Goal: Transaction & Acquisition: Purchase product/service

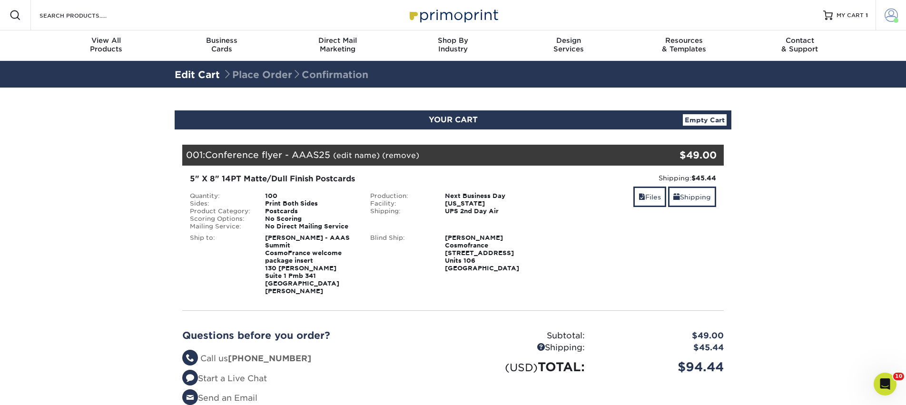
click at [891, 15] on span at bounding box center [890, 15] width 13 height 13
click at [888, 16] on span at bounding box center [890, 15] width 13 height 13
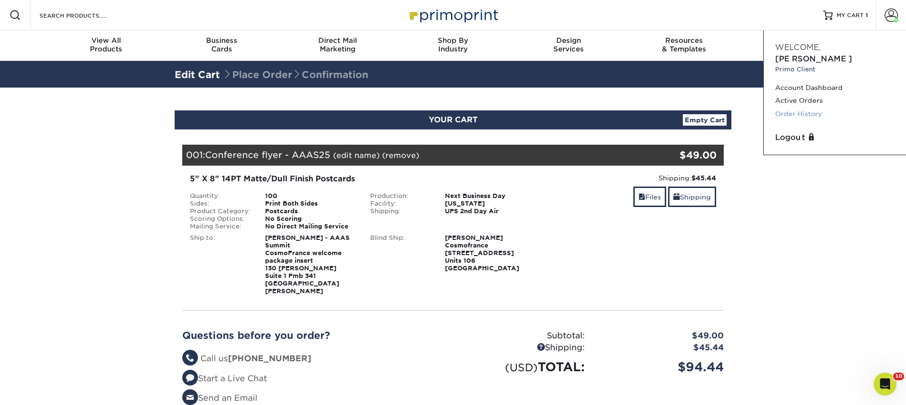
click at [788, 107] on link "Order History" at bounding box center [834, 113] width 119 height 13
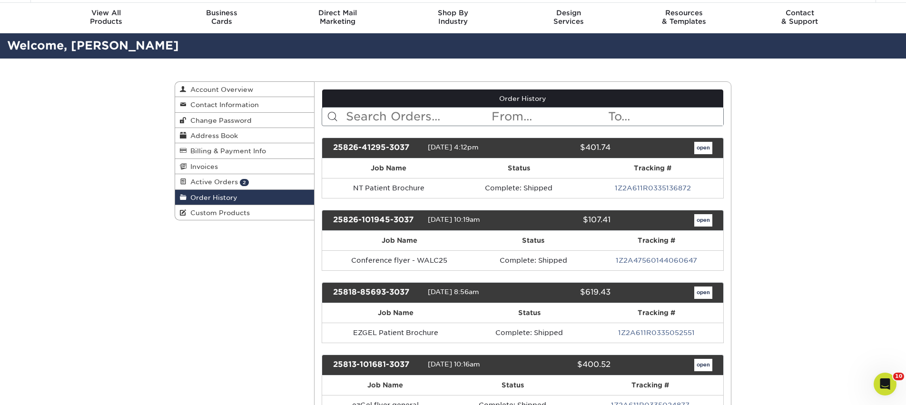
scroll to position [25, 0]
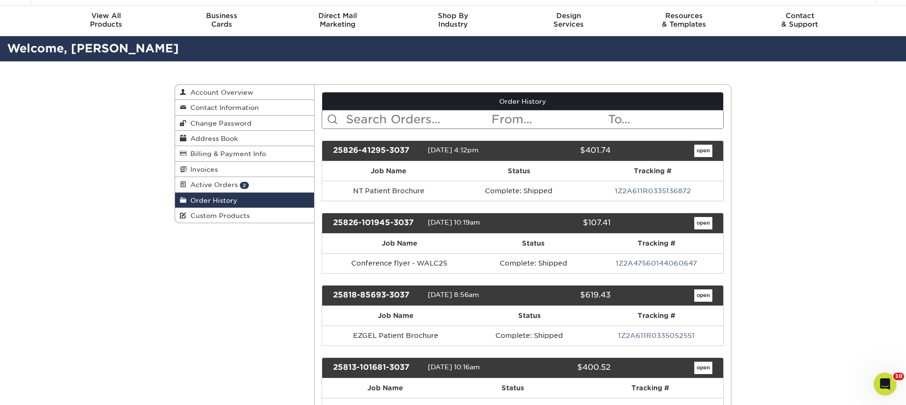
click at [364, 115] on input "text" at bounding box center [418, 119] width 146 height 18
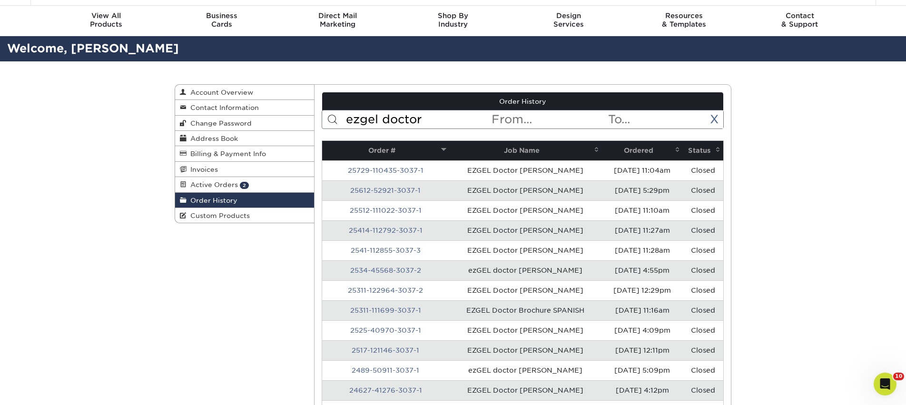
type input "ezgel doctor"
click at [638, 148] on th "Ordered" at bounding box center [642, 151] width 81 height 20
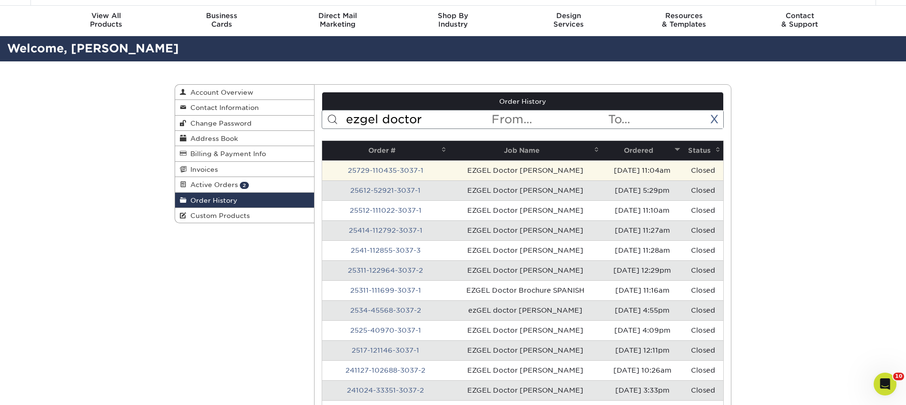
click at [618, 169] on td "07/29/2025 11:04am" at bounding box center [642, 170] width 81 height 20
click at [400, 169] on link "25729-110435-3037-1" at bounding box center [386, 170] width 76 height 8
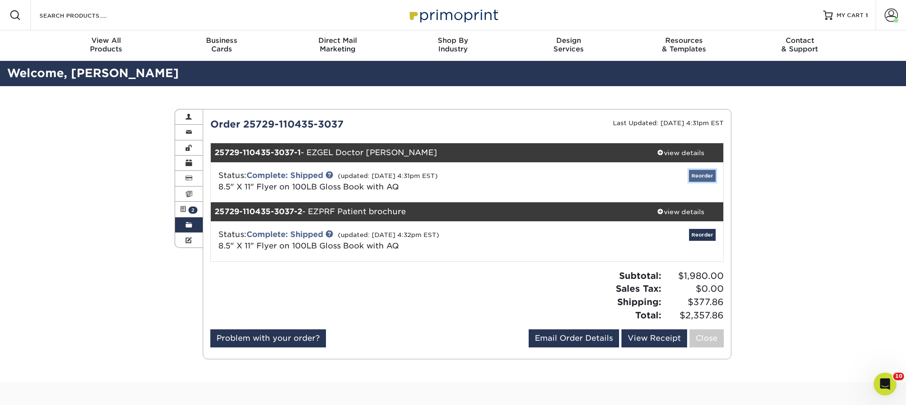
click at [712, 176] on link "Reorder" at bounding box center [702, 176] width 27 height 12
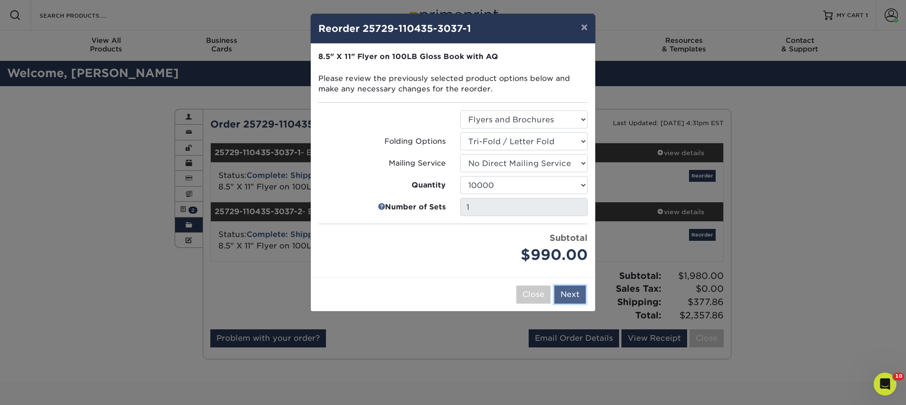
click at [572, 296] on button "Next" at bounding box center [569, 294] width 31 height 18
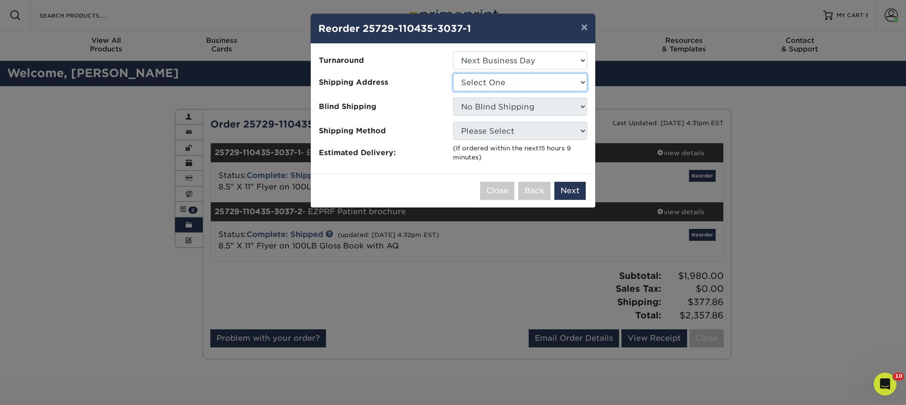
click at [528, 87] on select "Select One AAAS - PR Alison Mims AN7 conference office - TX Anne McLean Anu Ver…" at bounding box center [520, 82] width 134 height 18
select select "142293"
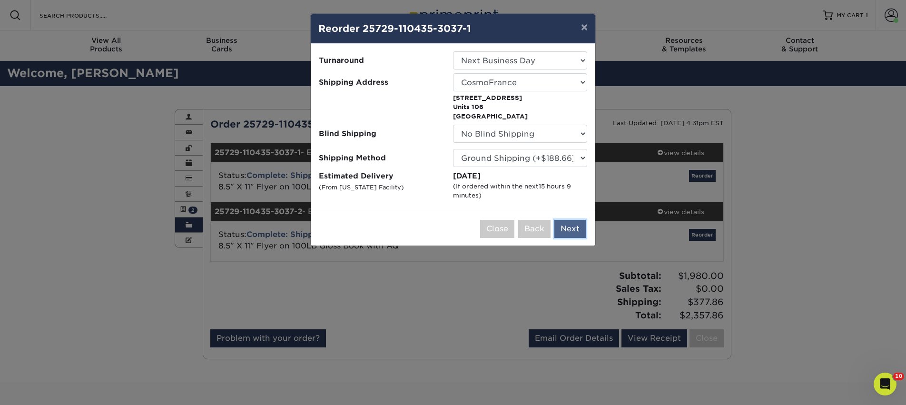
click at [568, 230] on button "Next" at bounding box center [569, 229] width 31 height 18
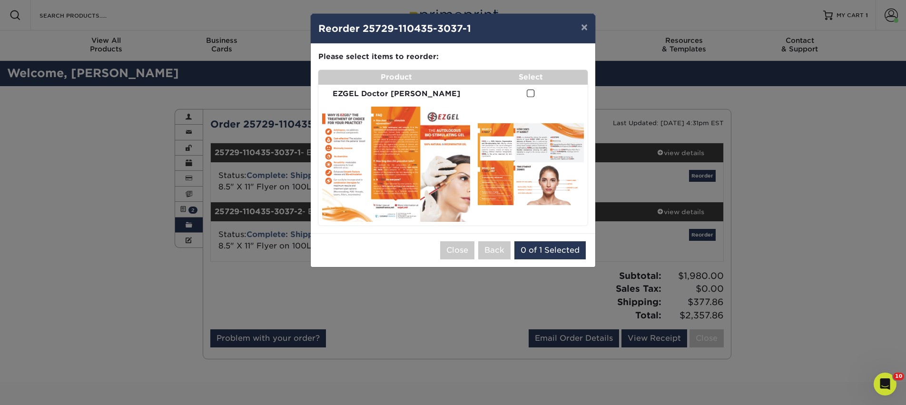
click at [527, 98] on span at bounding box center [531, 93] width 8 height 9
click at [0, 0] on input "checkbox" at bounding box center [0, 0] width 0 height 0
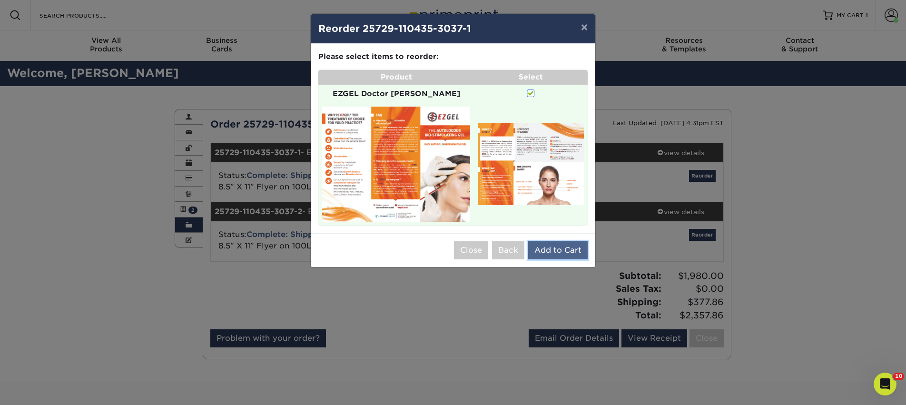
click at [566, 241] on button "Add to Cart" at bounding box center [557, 250] width 59 height 18
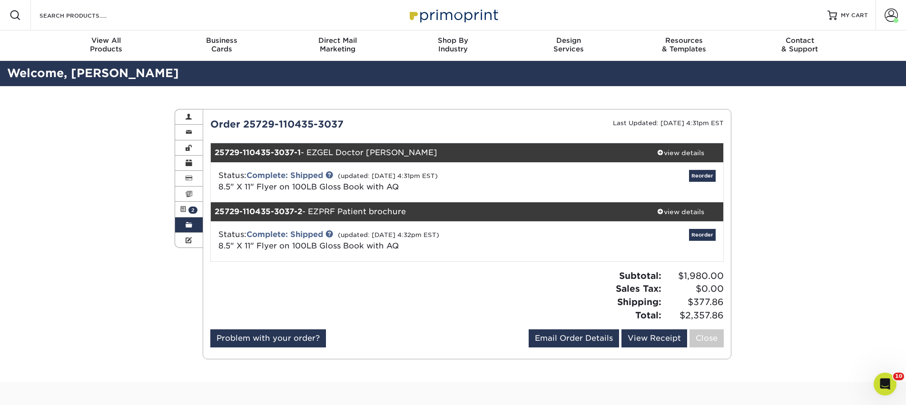
click at [189, 225] on span at bounding box center [189, 225] width 7 height 8
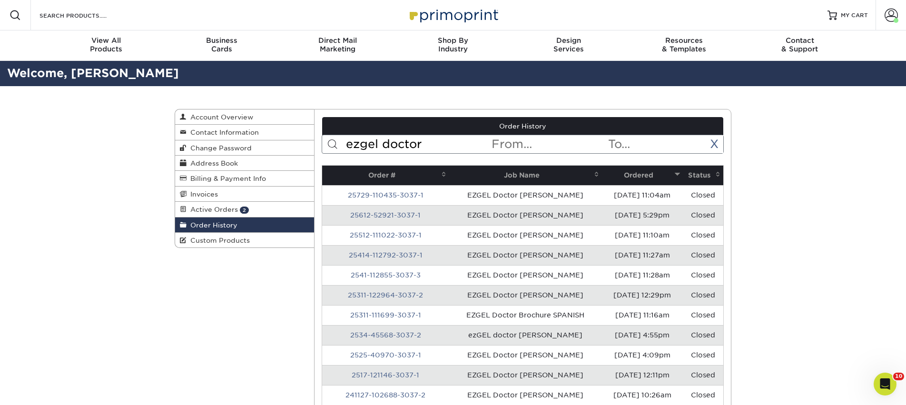
click at [376, 139] on input "ezgel doctor" at bounding box center [418, 144] width 146 height 18
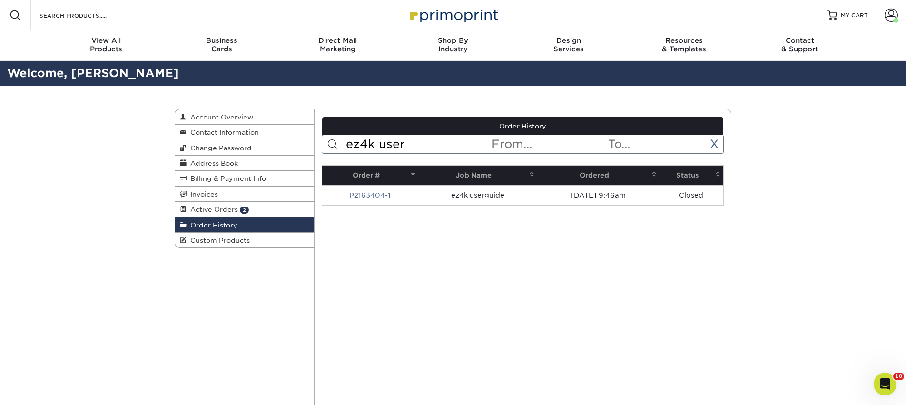
click at [399, 144] on input "ez4k user" at bounding box center [418, 144] width 146 height 18
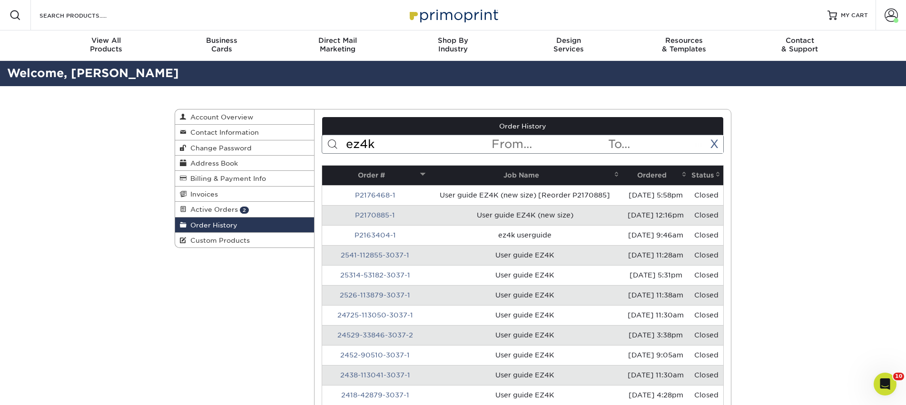
type input "ez4k"
click at [639, 175] on th "Ordered" at bounding box center [656, 176] width 68 height 20
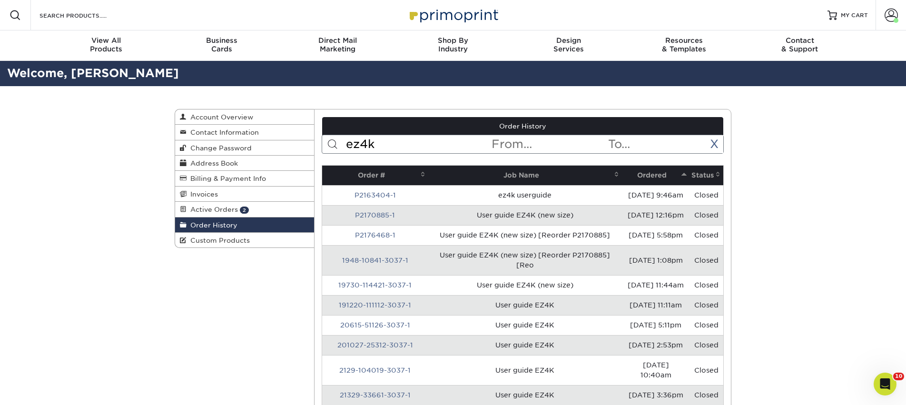
click at [639, 175] on th "Ordered" at bounding box center [656, 176] width 68 height 20
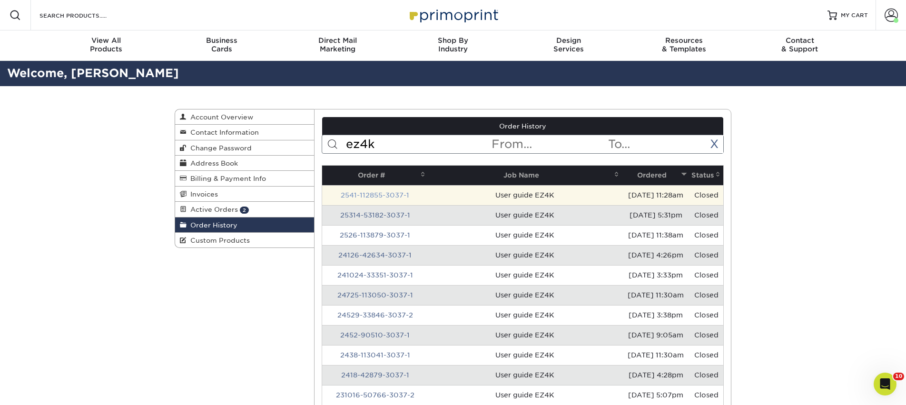
click at [376, 195] on link "2541-112855-3037-1" at bounding box center [375, 195] width 68 height 8
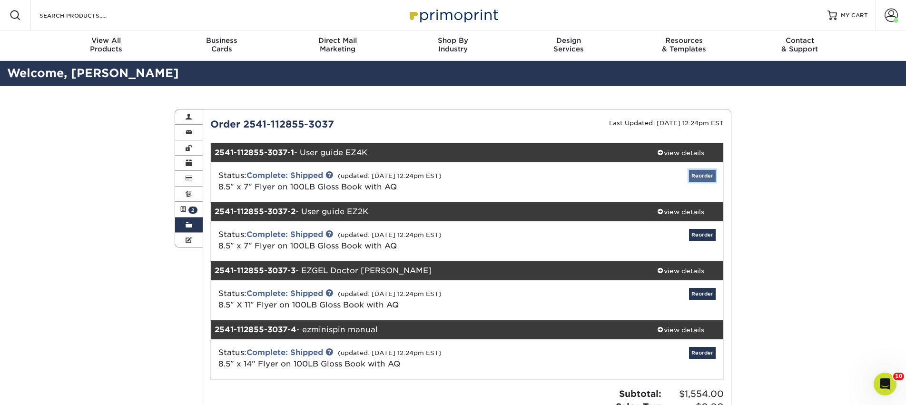
click at [704, 176] on link "Reorder" at bounding box center [702, 176] width 27 height 12
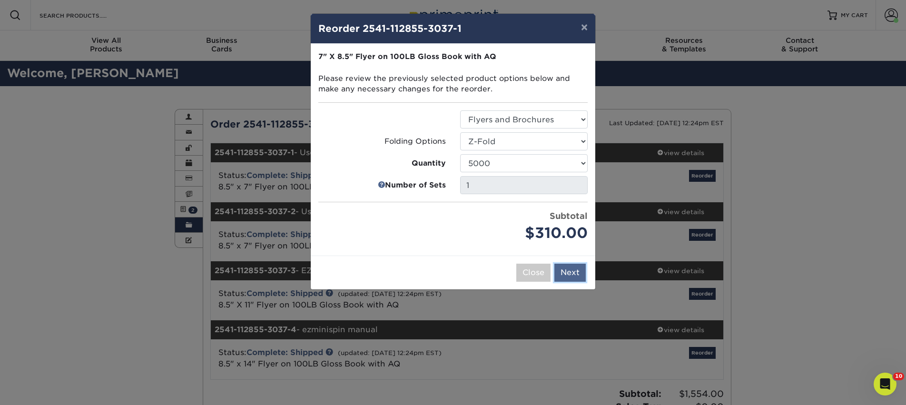
click at [567, 271] on button "Next" at bounding box center [569, 273] width 31 height 18
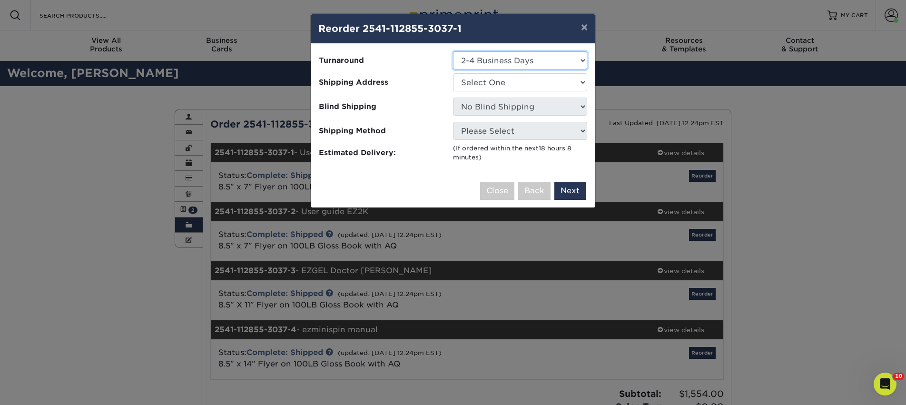
click at [514, 57] on select "Select One 2-4 Business Days 2 Day Next Business Day" at bounding box center [520, 60] width 134 height 18
select select "dda3f763-66cf-4ce0-991d-459fc9142bd0"
click at [453, 51] on select "Select One 2-4 Business Days 2 Day Next Business Day" at bounding box center [520, 60] width 134 height 18
click at [515, 81] on select "Select One AAAS - PR Alison Mims AN7 conference office - TX Anne McLean Anu Ver…" at bounding box center [520, 82] width 134 height 18
select select "142293"
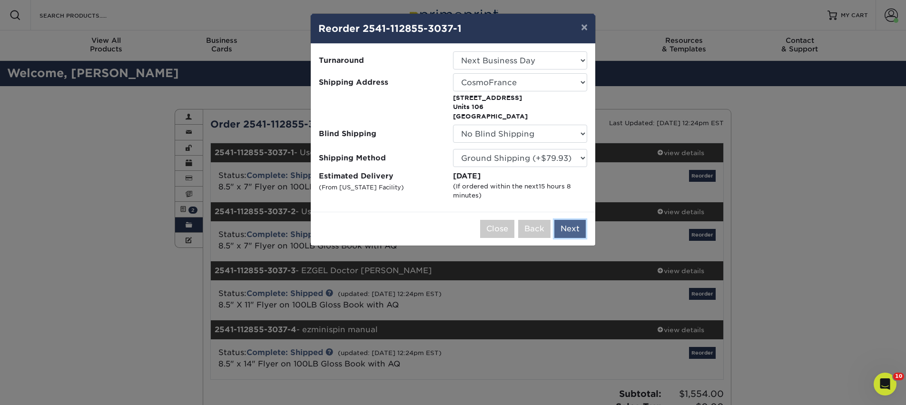
click at [567, 234] on button "Next" at bounding box center [569, 229] width 31 height 18
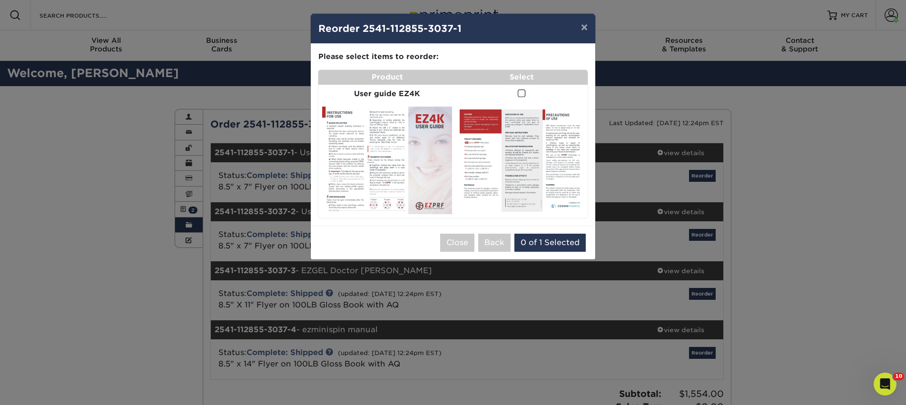
click at [522, 91] on span at bounding box center [521, 93] width 8 height 9
click at [0, 0] on input "checkbox" at bounding box center [0, 0] width 0 height 0
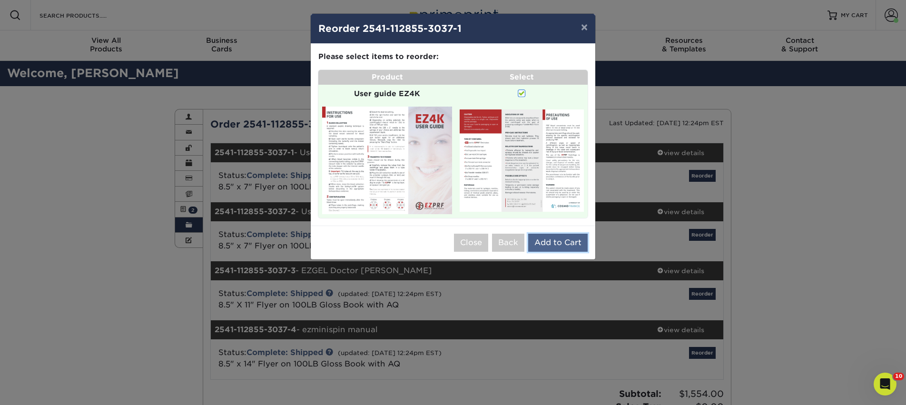
click at [552, 245] on button "Add to Cart" at bounding box center [557, 243] width 59 height 18
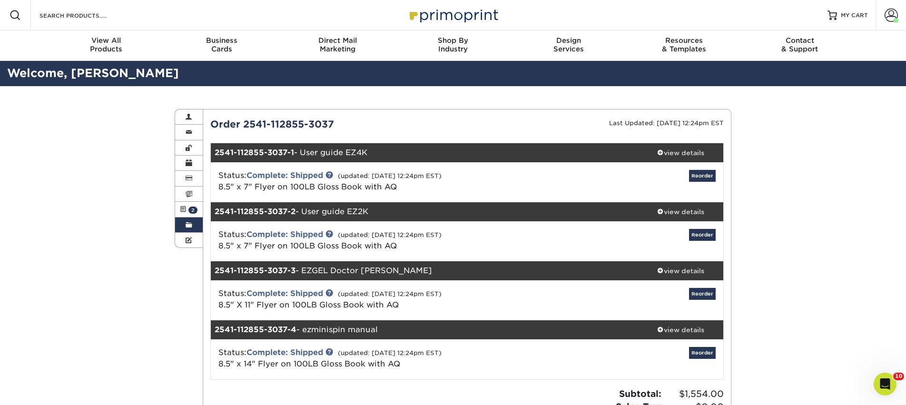
click at [189, 226] on span at bounding box center [189, 225] width 7 height 8
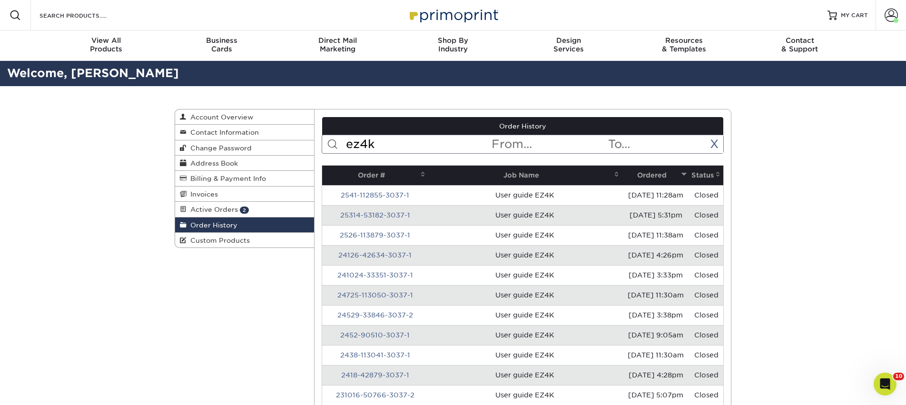
click at [374, 138] on input "ez4k" at bounding box center [418, 144] width 146 height 18
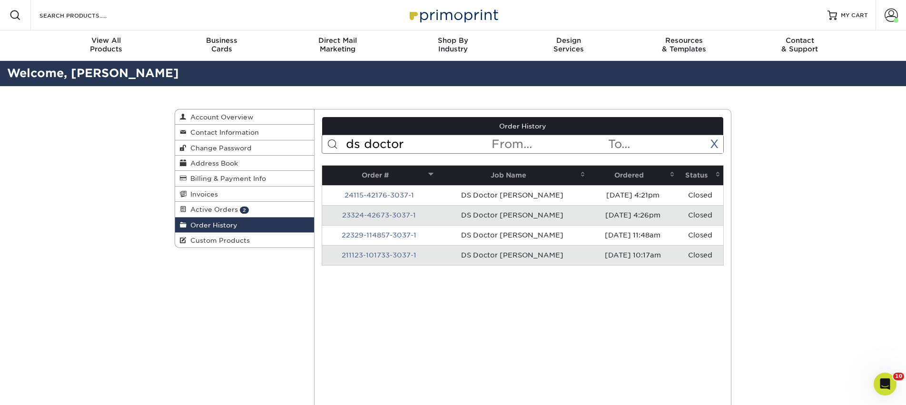
click at [612, 176] on th "Ordered" at bounding box center [632, 176] width 89 height 20
click at [613, 173] on th "Ordered" at bounding box center [632, 176] width 89 height 20
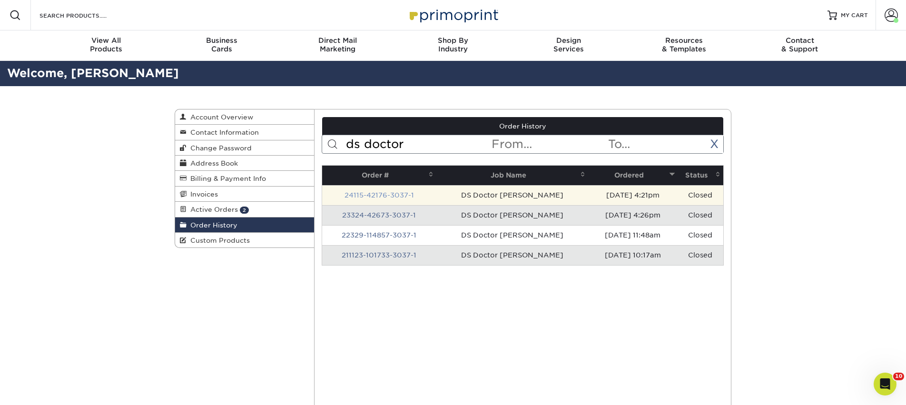
click at [385, 197] on link "24115-42176-3037-1" at bounding box center [378, 195] width 69 height 8
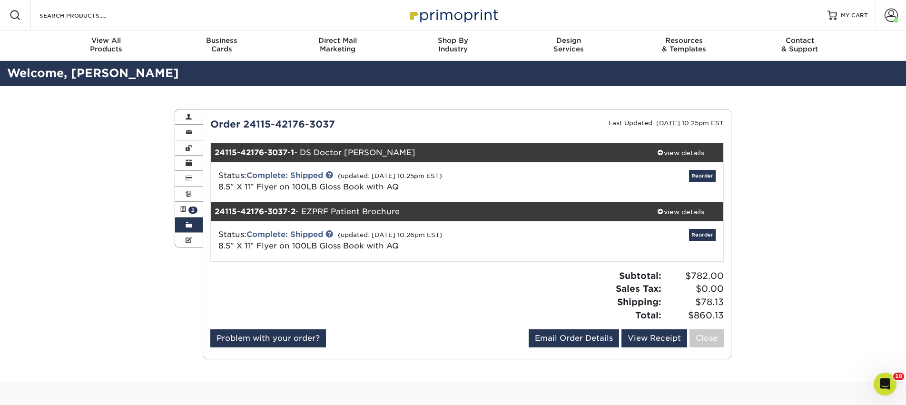
click at [181, 226] on link "Order History" at bounding box center [189, 224] width 28 height 15
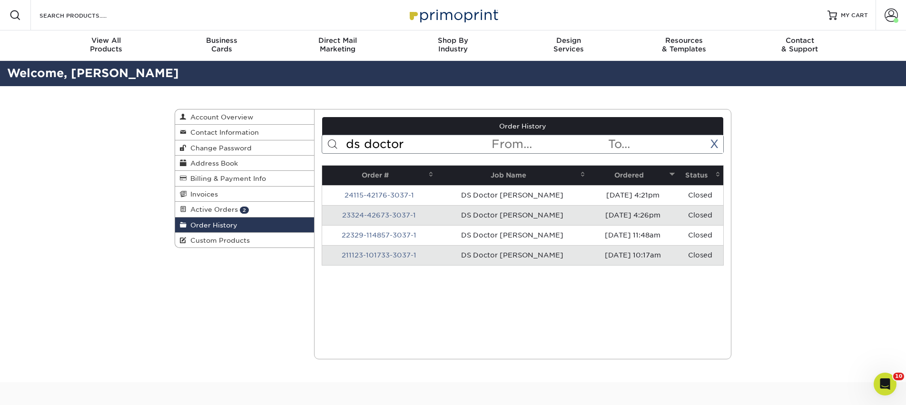
click at [390, 146] on input "ds doctor" at bounding box center [418, 144] width 146 height 18
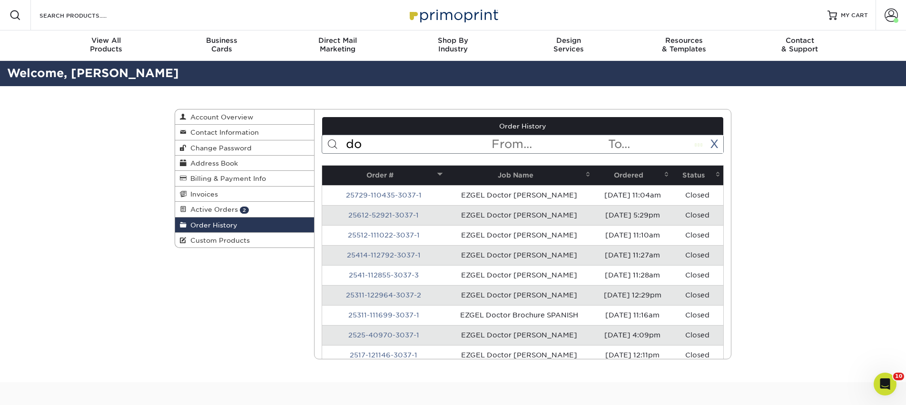
type input "d"
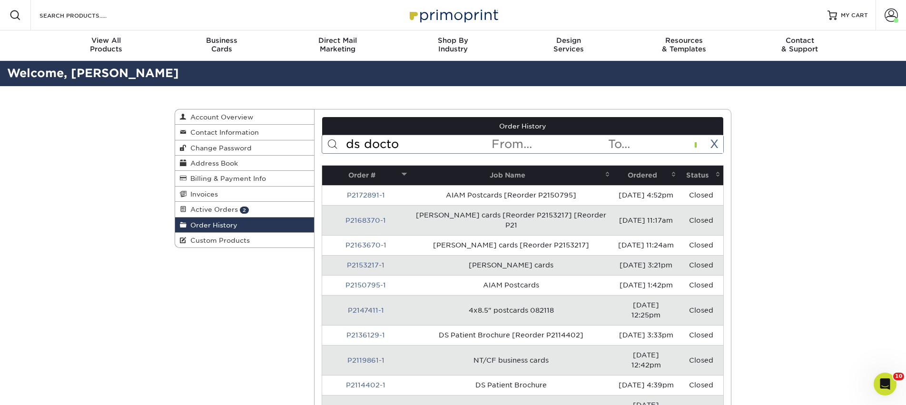
type input "ds doctor"
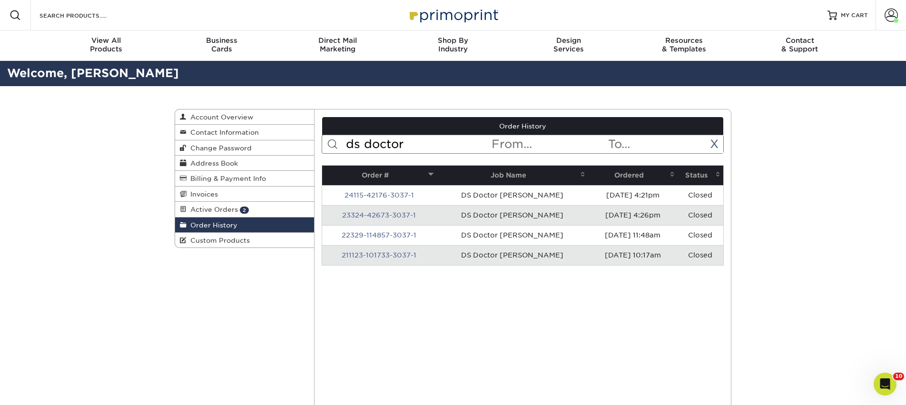
click at [620, 172] on th "Ordered" at bounding box center [632, 176] width 89 height 20
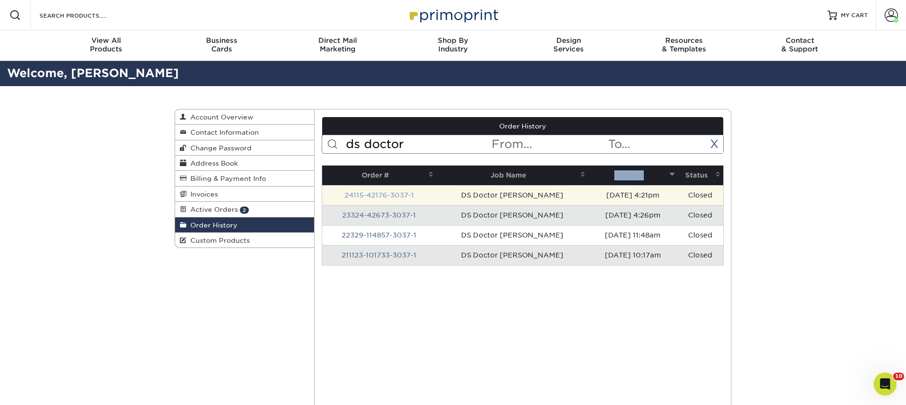
click at [394, 196] on link "24115-42176-3037-1" at bounding box center [378, 195] width 69 height 8
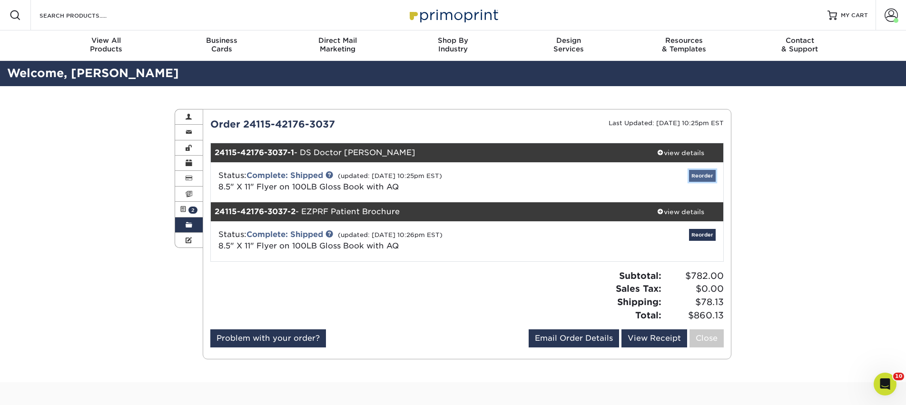
click at [709, 174] on link "Reorder" at bounding box center [702, 176] width 27 height 12
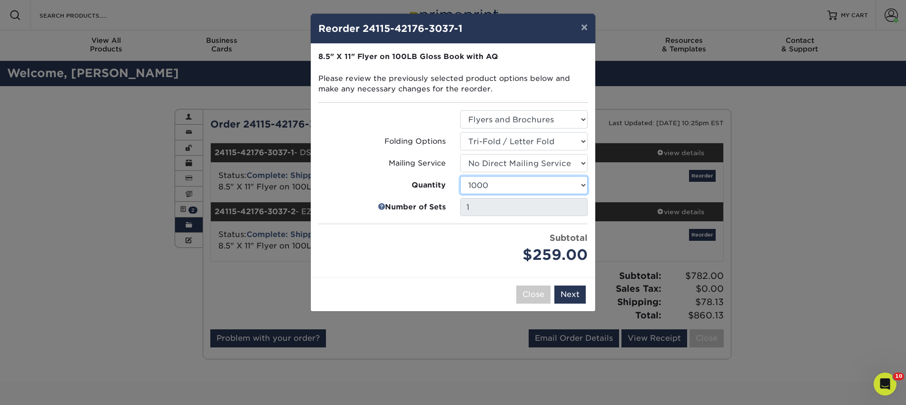
click at [583, 183] on select "100 250 500 1000 2000 2500 3000 4000 5000 6000 7000 7500 8000 9000 10000 15000 …" at bounding box center [523, 185] width 127 height 18
click at [534, 125] on select "Select Option Flyers and Brochures" at bounding box center [523, 119] width 127 height 18
click at [575, 298] on button "Next" at bounding box center [569, 294] width 31 height 18
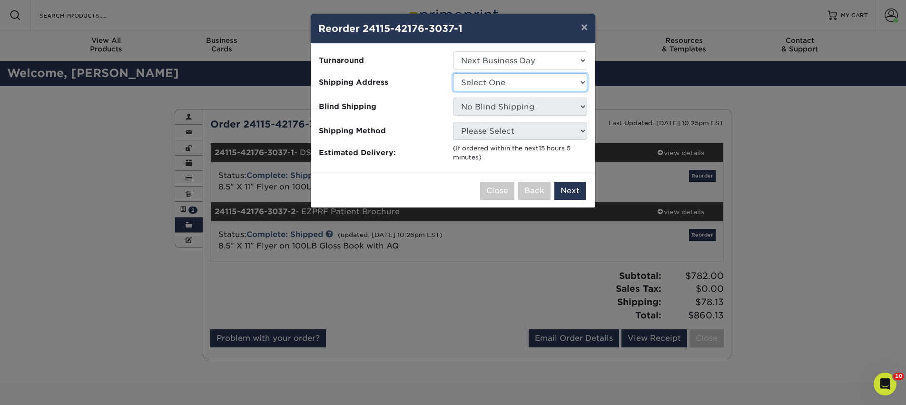
click at [495, 79] on select "Select One AAAS - PR Alison Mims AN7 conference office - TX Anne McLean Anu Ver…" at bounding box center [520, 82] width 134 height 18
select select "142293"
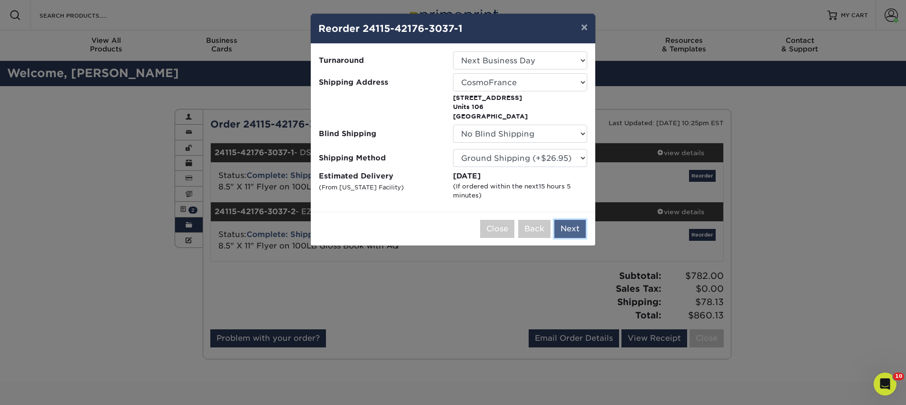
click at [573, 234] on button "Next" at bounding box center [569, 229] width 31 height 18
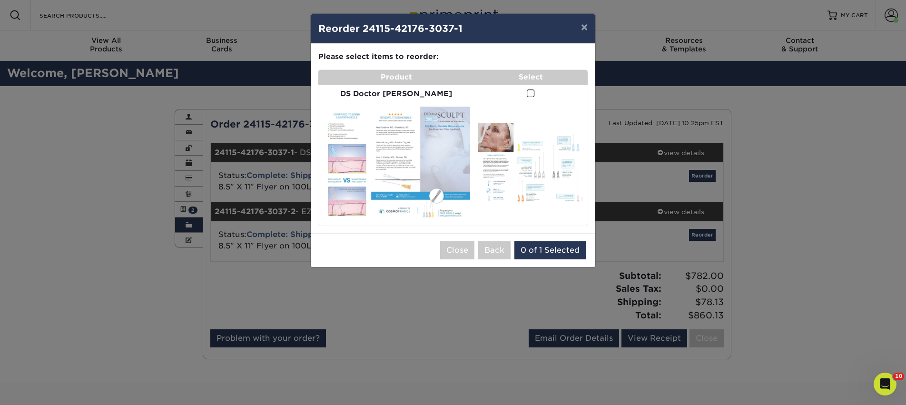
click at [527, 95] on span at bounding box center [531, 93] width 8 height 9
click at [0, 0] on input "checkbox" at bounding box center [0, 0] width 0 height 0
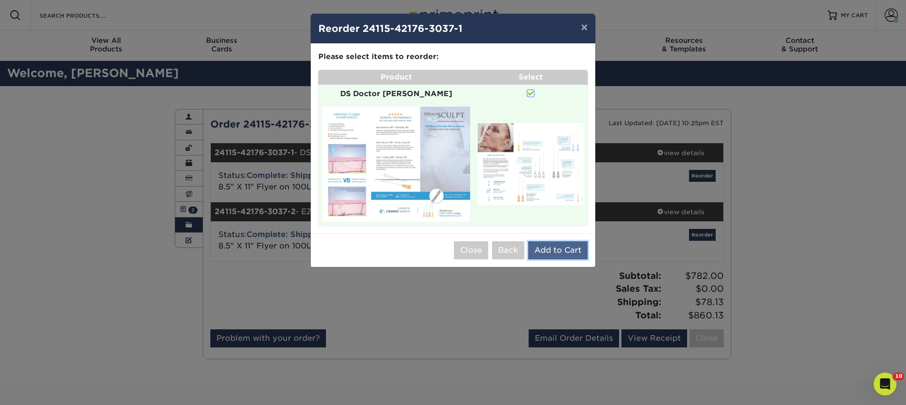
click at [564, 241] on button "Add to Cart" at bounding box center [557, 250] width 59 height 18
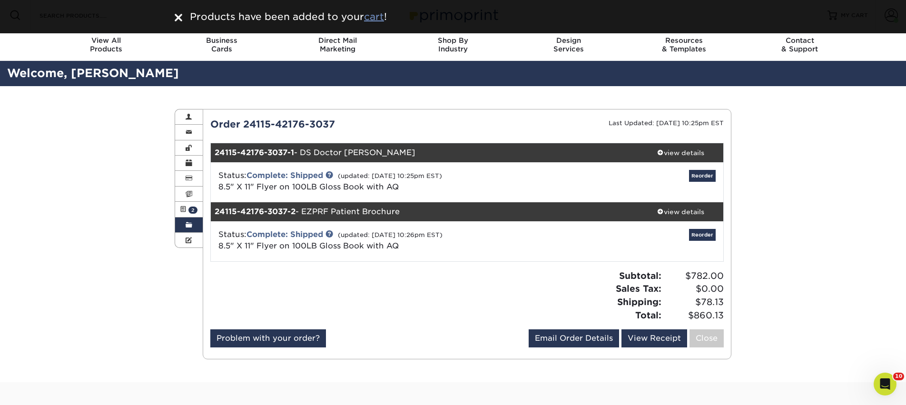
click at [375, 19] on u "cart" at bounding box center [374, 16] width 20 height 11
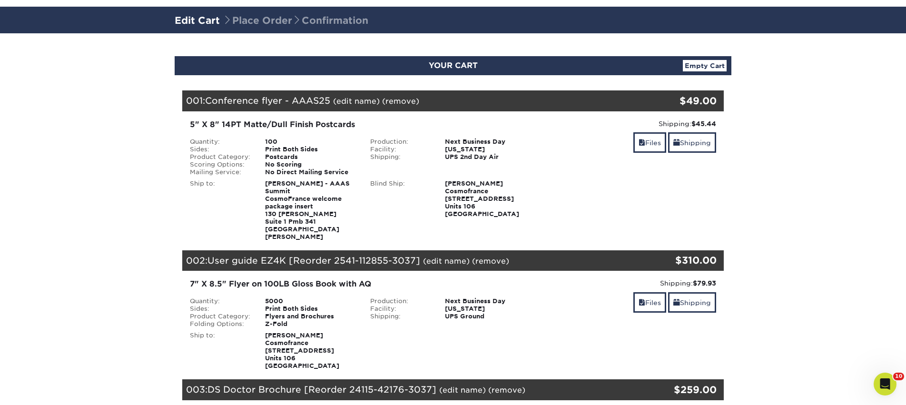
scroll to position [73, 0]
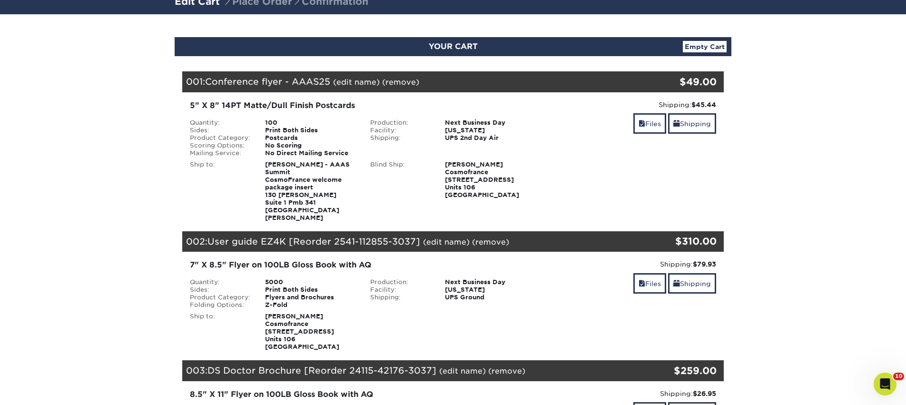
click at [457, 237] on link "(edit name)" at bounding box center [446, 241] width 47 height 9
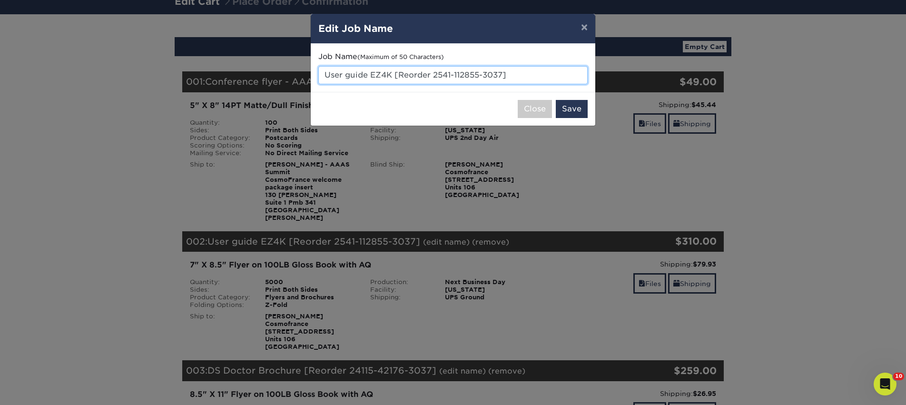
drag, startPoint x: 394, startPoint y: 77, endPoint x: 517, endPoint y: 73, distance: 122.8
click at [517, 73] on input "User guide EZ4K [Reorder 2541-112855-3037]" at bounding box center [452, 75] width 269 height 18
type input "User guide EZ4K"
click at [573, 107] on button "Save" at bounding box center [572, 109] width 32 height 18
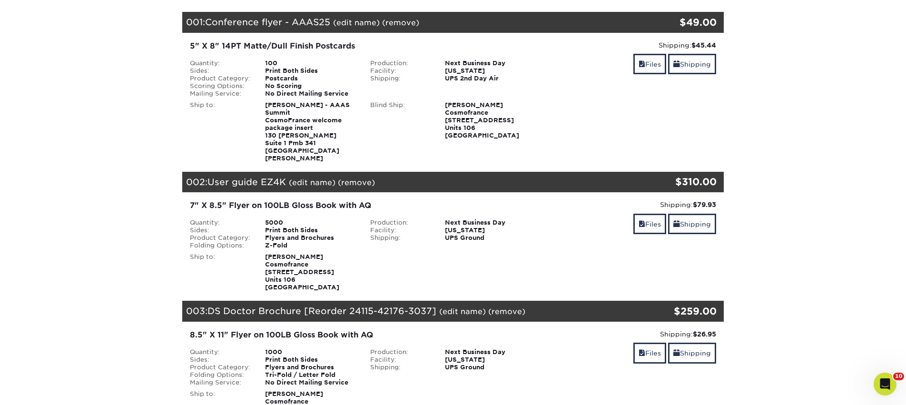
scroll to position [195, 0]
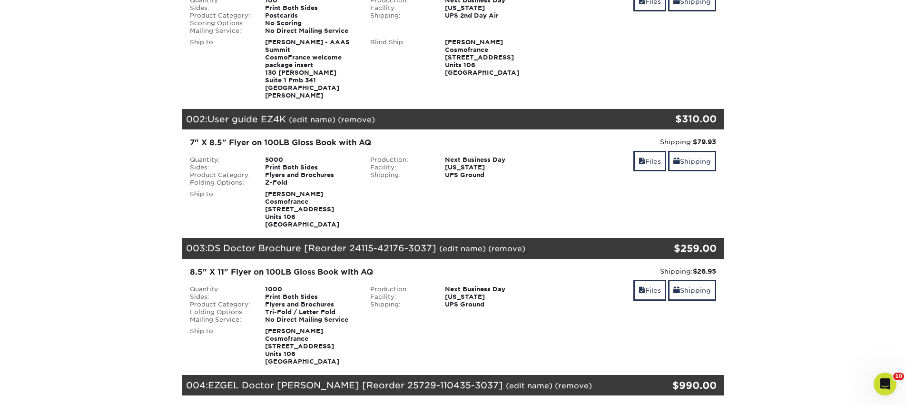
click at [467, 244] on link "(edit name)" at bounding box center [462, 248] width 47 height 9
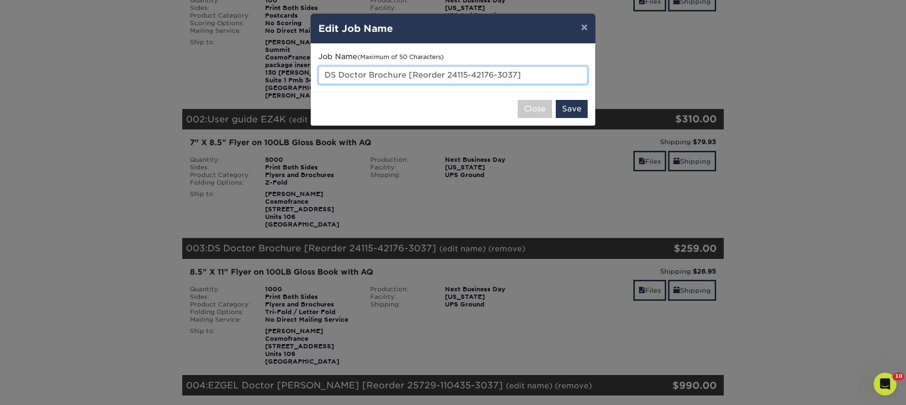
drag, startPoint x: 408, startPoint y: 73, endPoint x: 527, endPoint y: 74, distance: 118.4
click at [527, 74] on input "DS Doctor Brochure [Reorder 24115-42176-3037]" at bounding box center [452, 75] width 269 height 18
type input "DS Doctor [PERSON_NAME]"
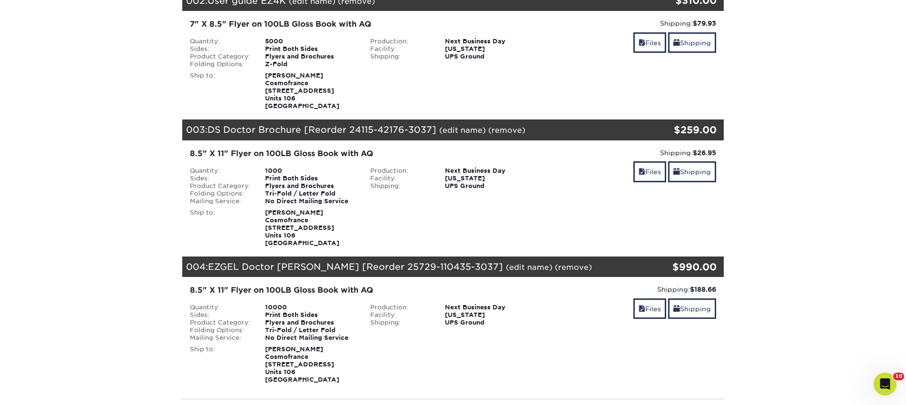
click at [462, 126] on link "(edit name)" at bounding box center [462, 130] width 47 height 9
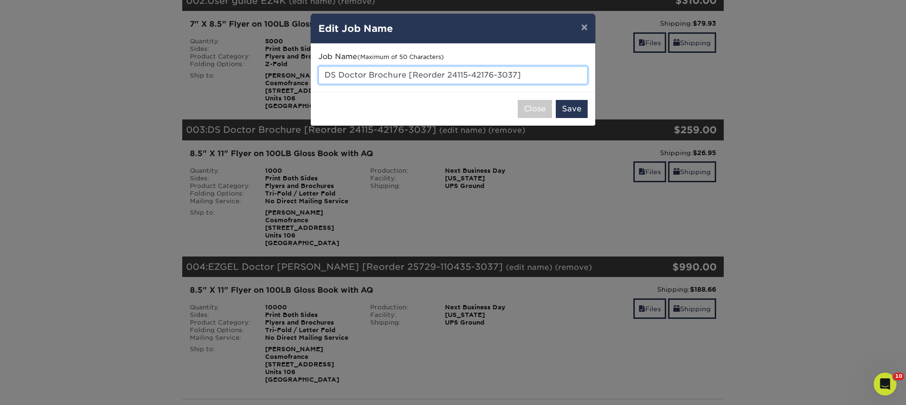
drag, startPoint x: 407, startPoint y: 75, endPoint x: 556, endPoint y: 75, distance: 148.9
click at [556, 75] on input "DS Doctor Brochure [Reorder 24115-42176-3037]" at bounding box center [452, 75] width 269 height 18
type input "DS Doctor [PERSON_NAME]"
click at [575, 108] on button "Save" at bounding box center [572, 109] width 32 height 18
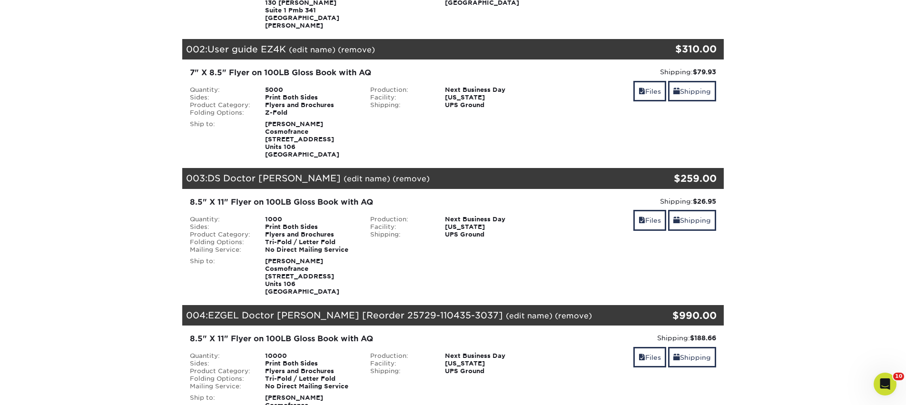
click at [506, 311] on link "(edit name)" at bounding box center [529, 315] width 47 height 9
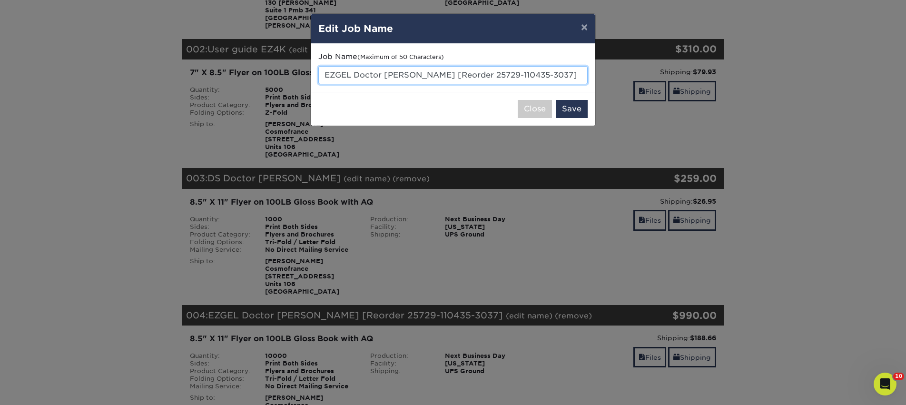
drag, startPoint x: 423, startPoint y: 74, endPoint x: 548, endPoint y: 71, distance: 125.1
click at [548, 71] on input "EZGEL Doctor Brochure [Reorder 25729-110435-3037]" at bounding box center [452, 75] width 269 height 18
type input "EZGEL Doctor [PERSON_NAME]"
click at [574, 113] on button "Save" at bounding box center [572, 109] width 32 height 18
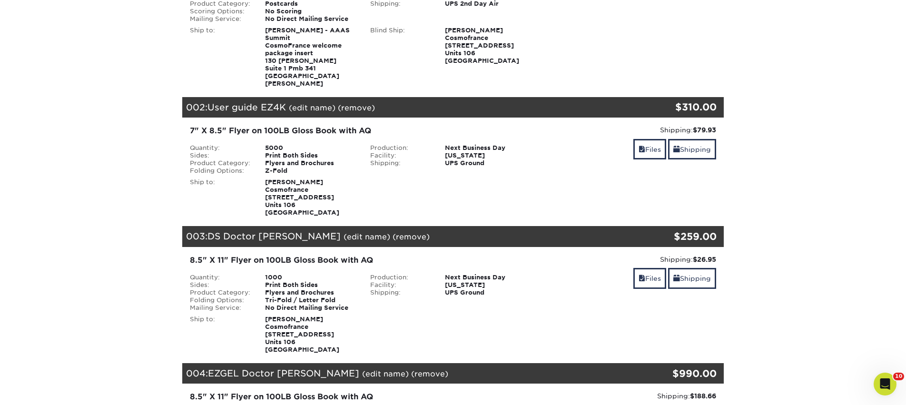
scroll to position [191, 0]
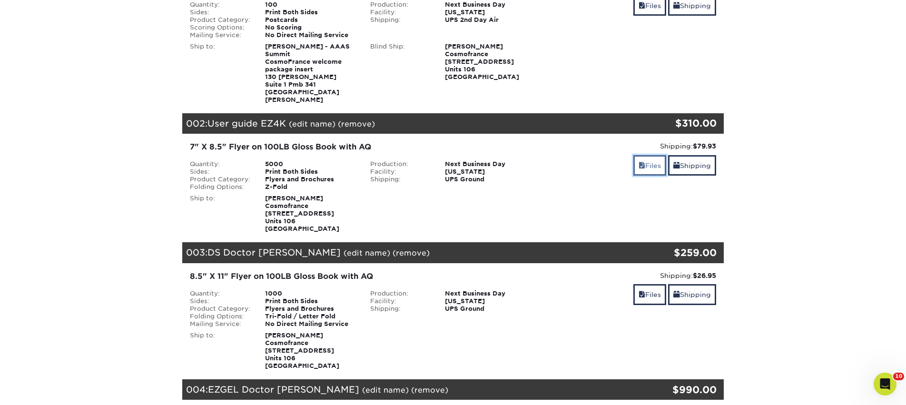
click at [652, 155] on link "Files" at bounding box center [649, 165] width 33 height 20
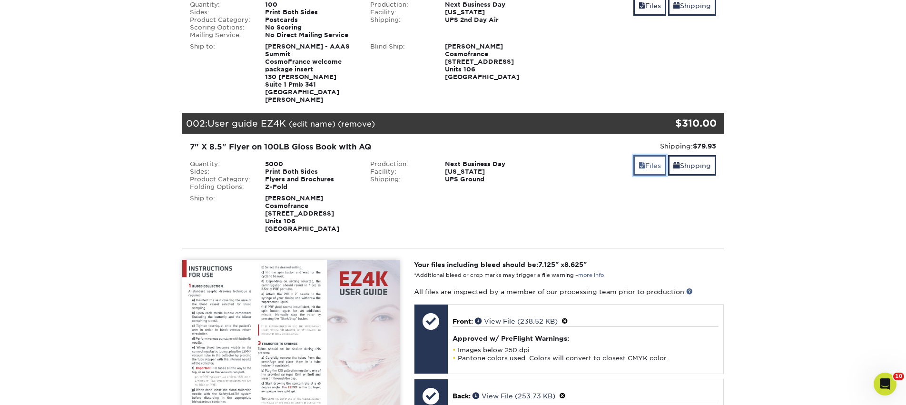
click at [649, 155] on link "Files" at bounding box center [649, 165] width 33 height 20
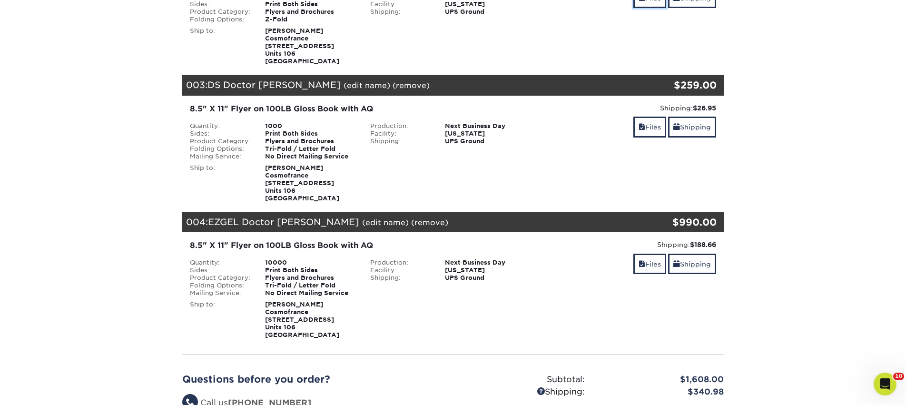
scroll to position [394, 0]
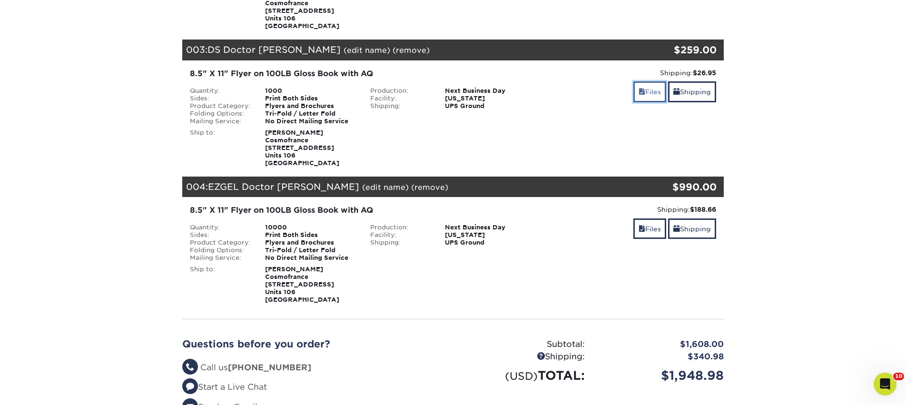
click at [641, 88] on span at bounding box center [641, 92] width 7 height 8
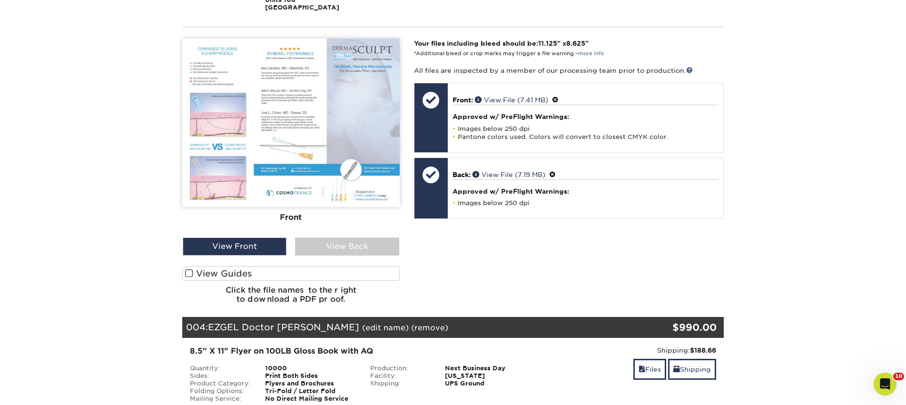
scroll to position [578, 0]
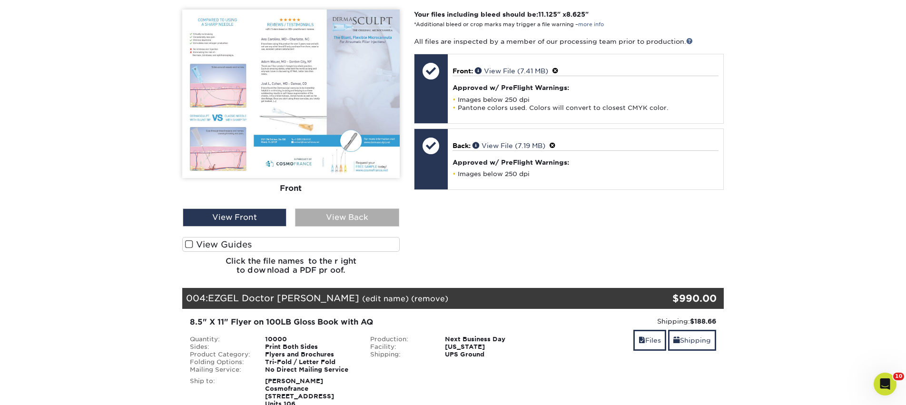
click at [380, 215] on div "View Back" at bounding box center [347, 217] width 104 height 18
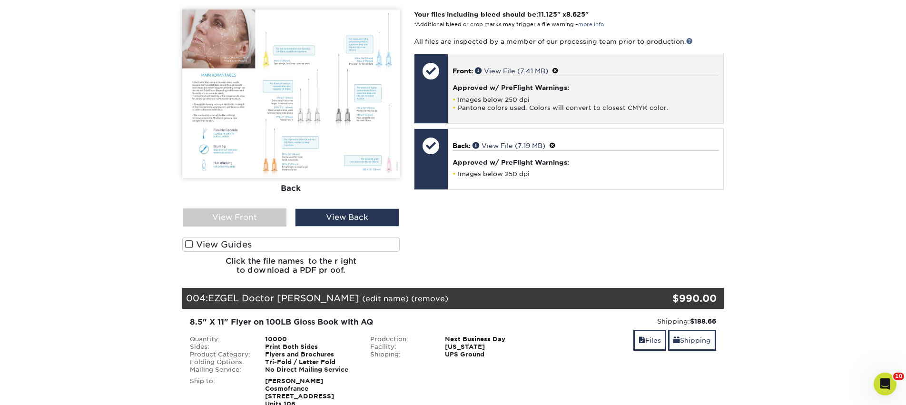
click at [557, 67] on span at bounding box center [555, 71] width 7 height 8
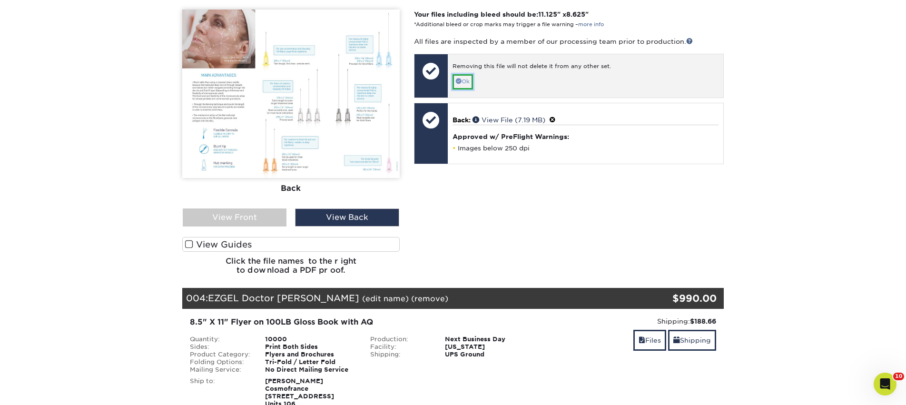
click at [462, 77] on link "Ok" at bounding box center [462, 81] width 20 height 15
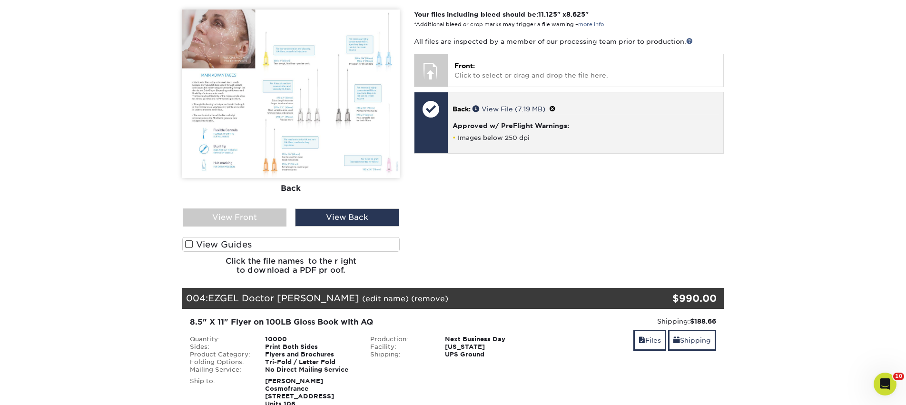
click at [555, 105] on span at bounding box center [552, 109] width 7 height 8
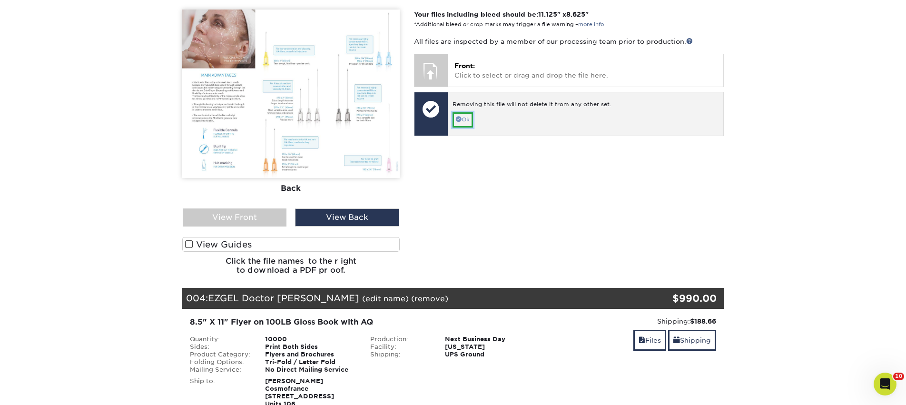
click at [466, 112] on link "Ok" at bounding box center [462, 119] width 20 height 15
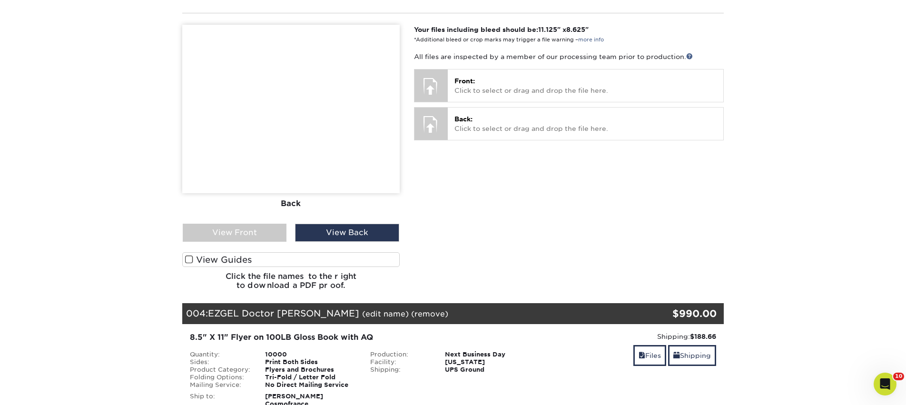
scroll to position [548, 0]
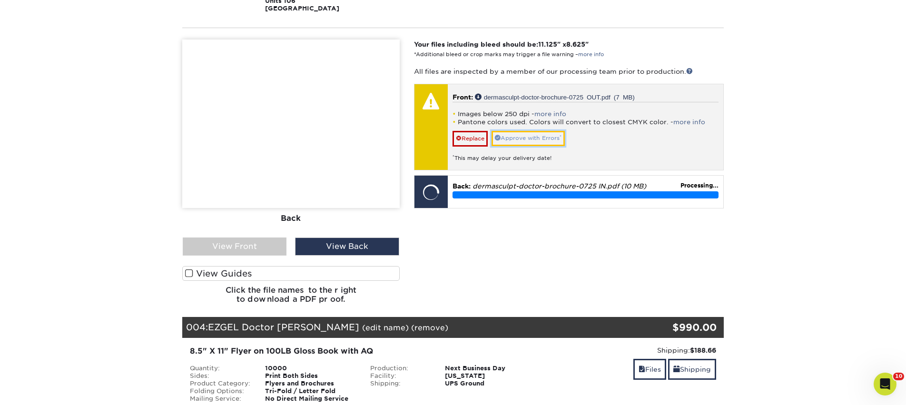
click at [527, 131] on link "Approve with Errors *" at bounding box center [527, 138] width 73 height 15
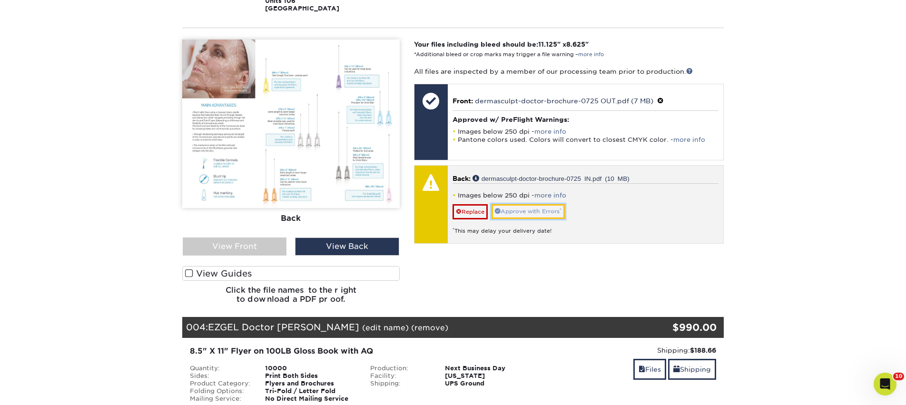
click at [529, 205] on link "Approve with Errors *" at bounding box center [527, 211] width 73 height 15
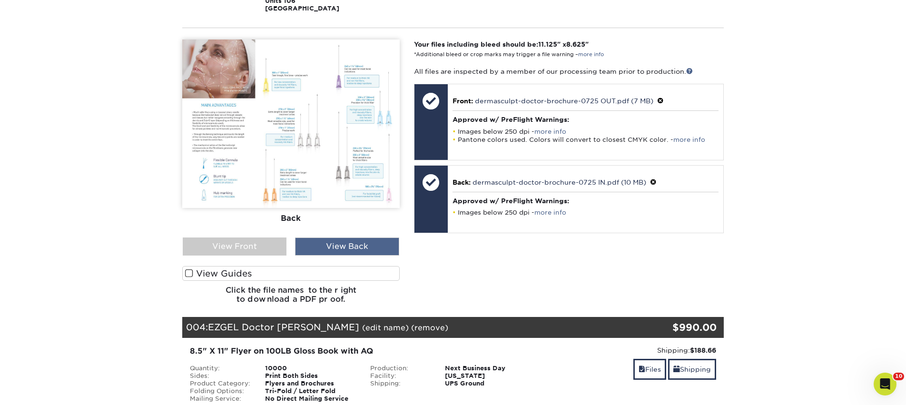
click at [326, 239] on div "View Back" at bounding box center [347, 246] width 104 height 18
click at [232, 241] on div "View Front" at bounding box center [235, 246] width 104 height 18
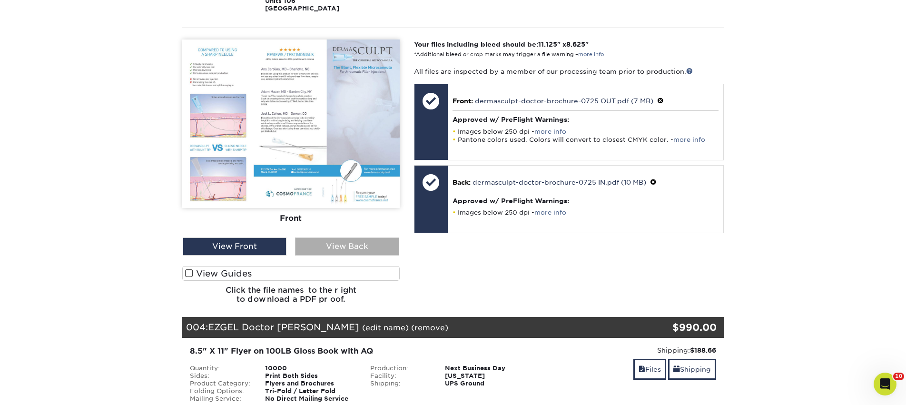
click at [321, 237] on div "View Back" at bounding box center [347, 246] width 104 height 18
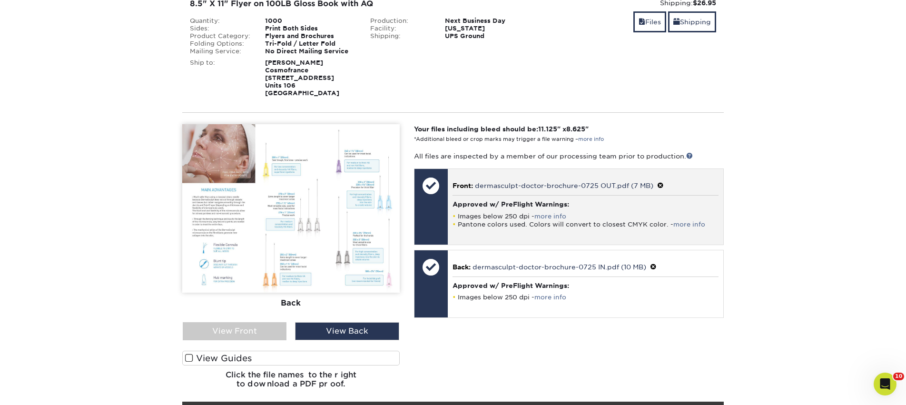
scroll to position [412, 0]
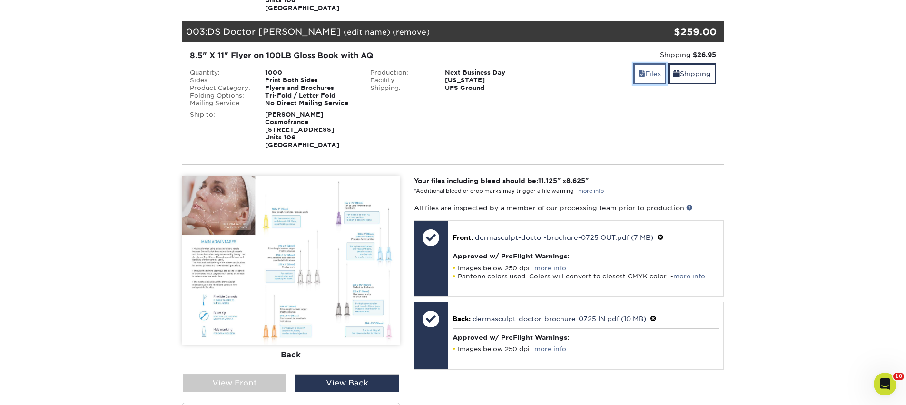
click at [643, 66] on link "Files" at bounding box center [649, 73] width 33 height 20
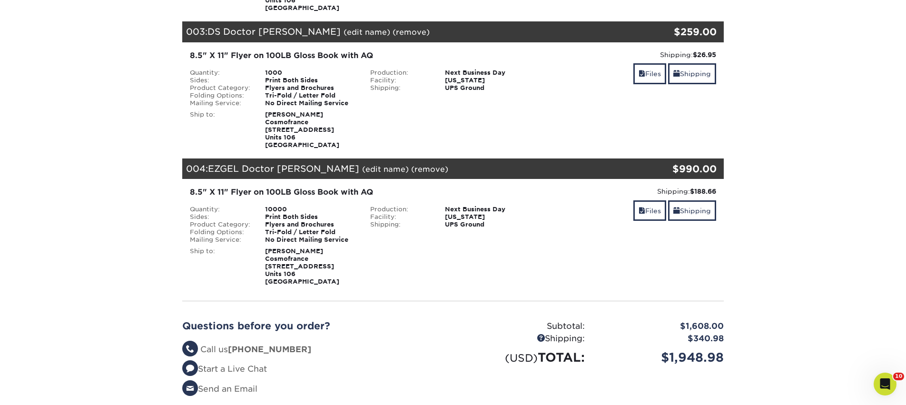
click at [780, 161] on section "YOUR CART Empty Cart Your Cart is Empty View Account Active Orders Order Histor…" at bounding box center [453, 71] width 906 height 791
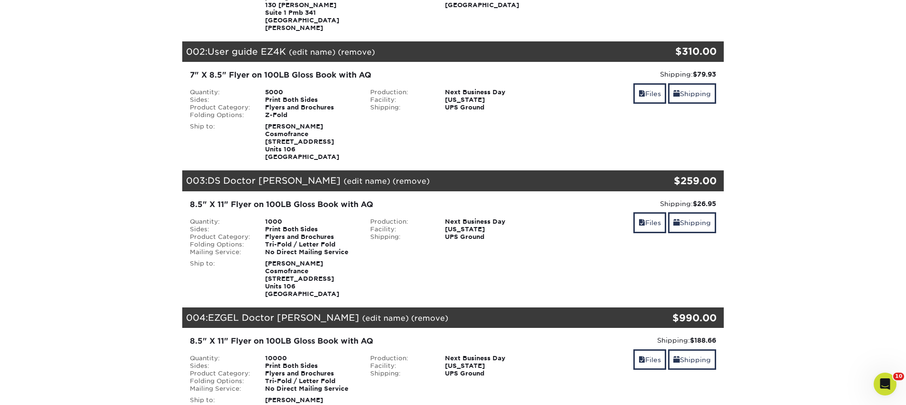
scroll to position [262, 0]
